Goal: Find specific fact: Find specific fact

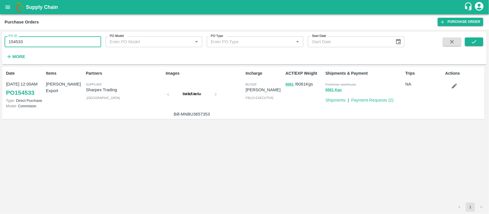
click at [55, 43] on input "154533" at bounding box center [53, 41] width 97 height 11
type input "154093"
click at [476, 41] on icon "submit" at bounding box center [474, 41] width 5 height 3
click at [102, 91] on p "Sharpex Trading" at bounding box center [125, 90] width 78 height 6
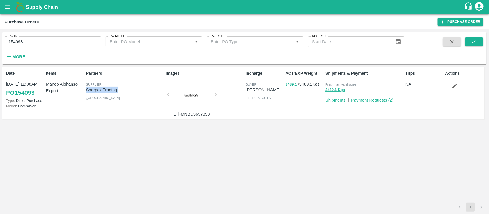
click at [102, 91] on p "Sharpex Trading" at bounding box center [125, 90] width 78 height 6
copy p "Sharpex Trading"
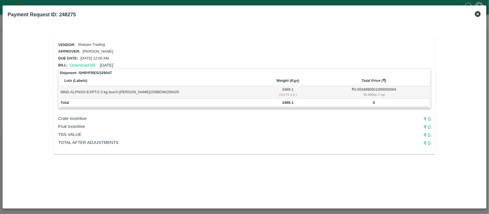
click at [85, 44] on p "Sharpex Trading" at bounding box center [91, 44] width 27 height 5
copy p "Sharpex"
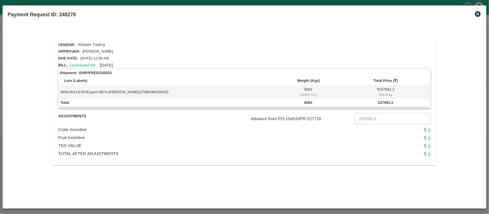
click at [87, 42] on p "Sharpex Trading" at bounding box center [91, 44] width 27 height 5
copy p "Sharpex Trading"
